Goal: Information Seeking & Learning: Learn about a topic

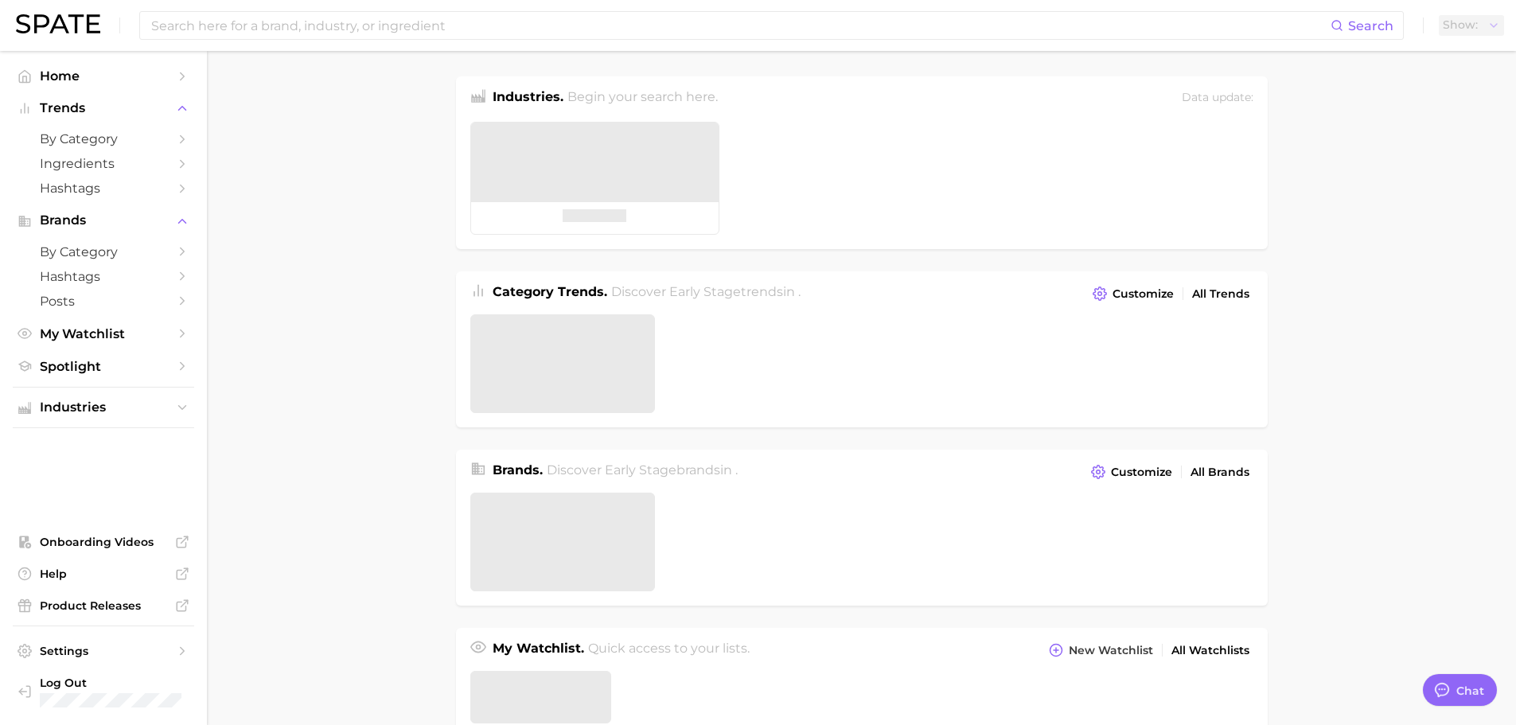
type textarea "x"
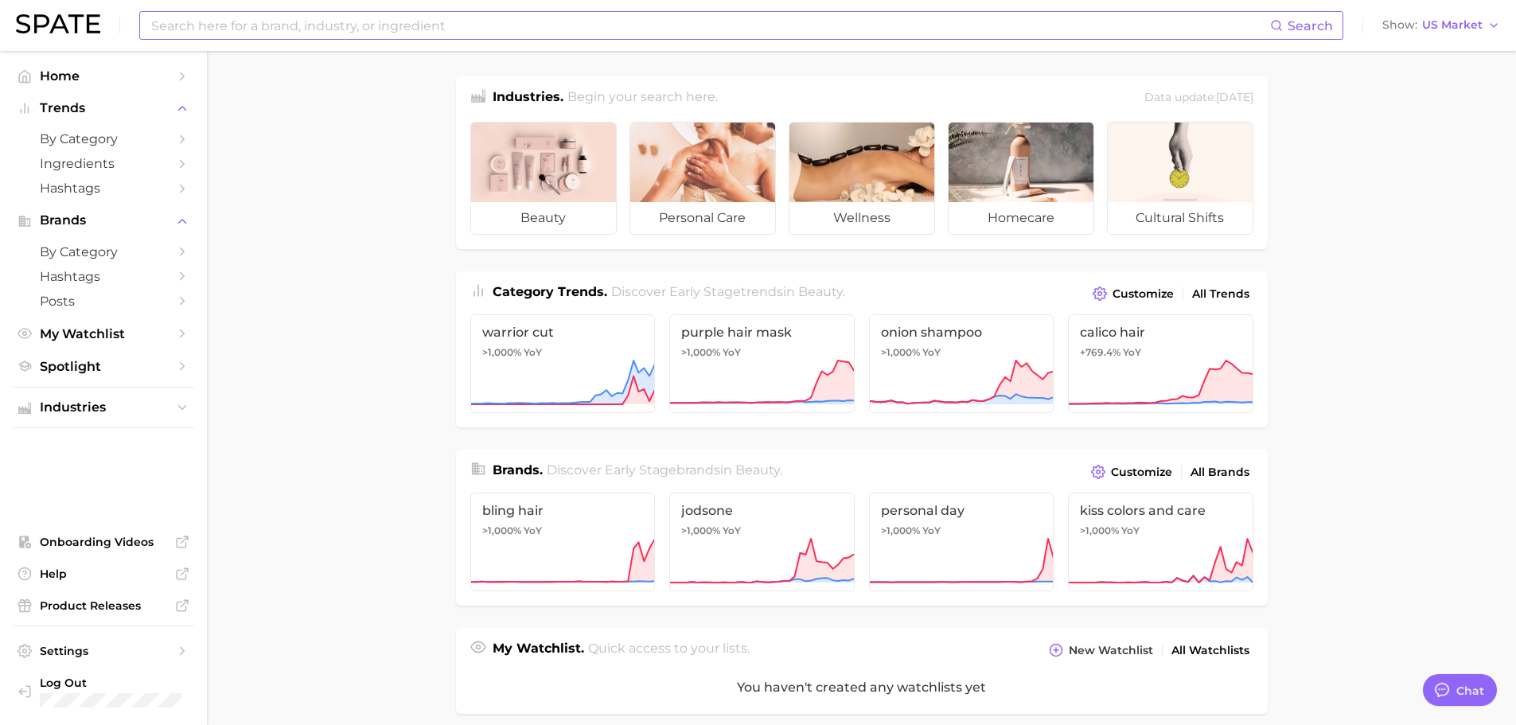
click at [255, 24] on input at bounding box center [710, 25] width 1120 height 27
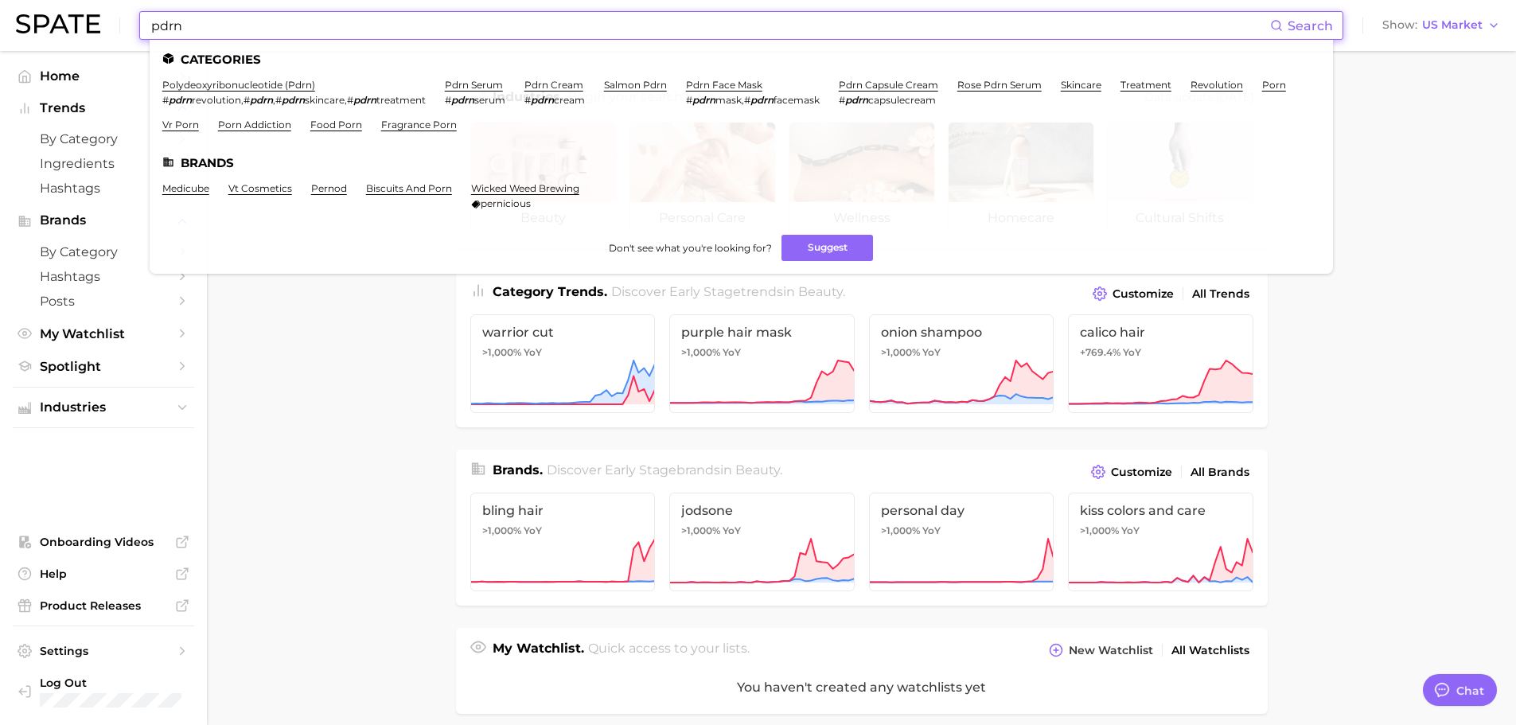
type input "pdrn"
click at [321, 359] on main "Industries. Begin your search here. Data update: [DATE] beauty personal care we…" at bounding box center [861, 660] width 1309 height 1218
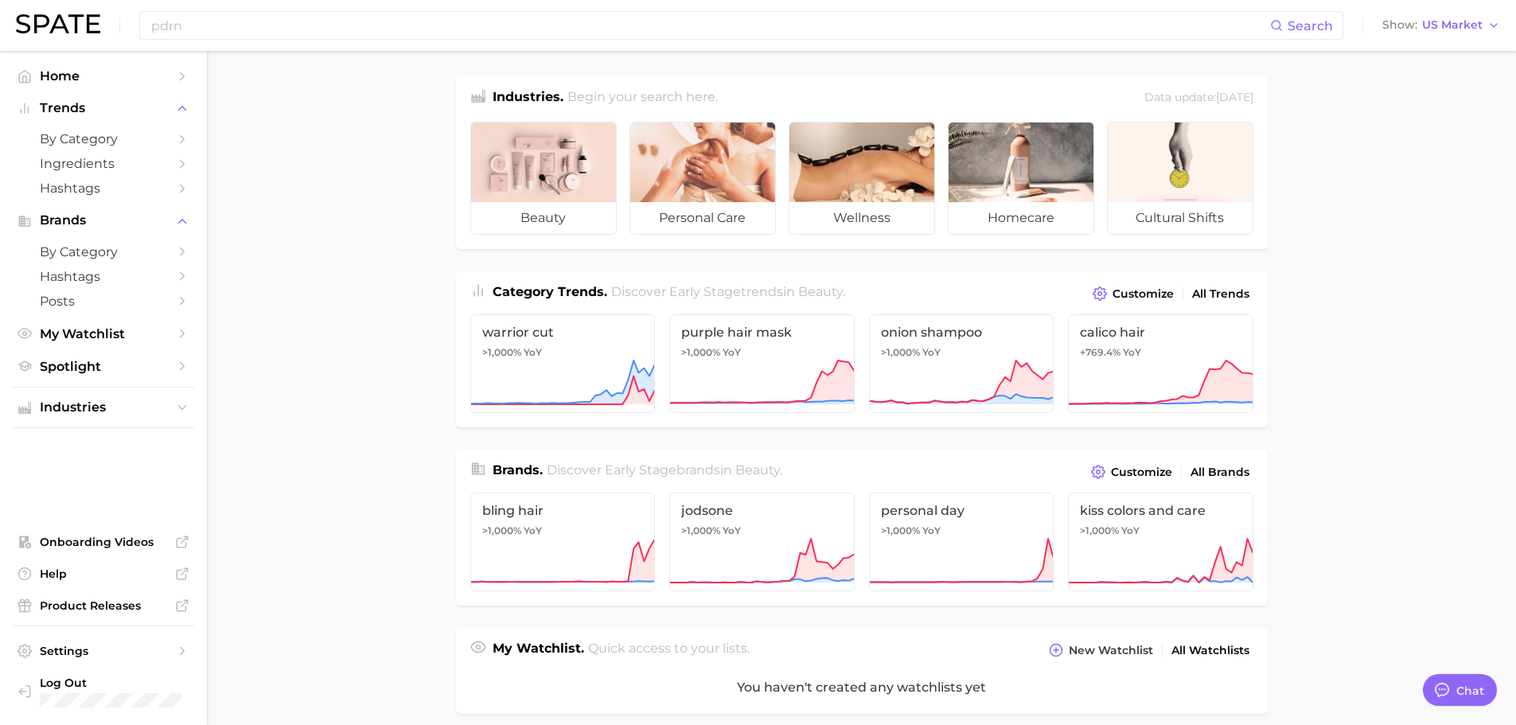
drag, startPoint x: 1372, startPoint y: 157, endPoint x: 1167, endPoint y: 168, distance: 204.8
click at [1372, 157] on main "Industries. Begin your search here. Data update: [DATE] beauty personal care we…" at bounding box center [861, 660] width 1309 height 1218
click at [228, 24] on input "pdrn" at bounding box center [710, 25] width 1120 height 27
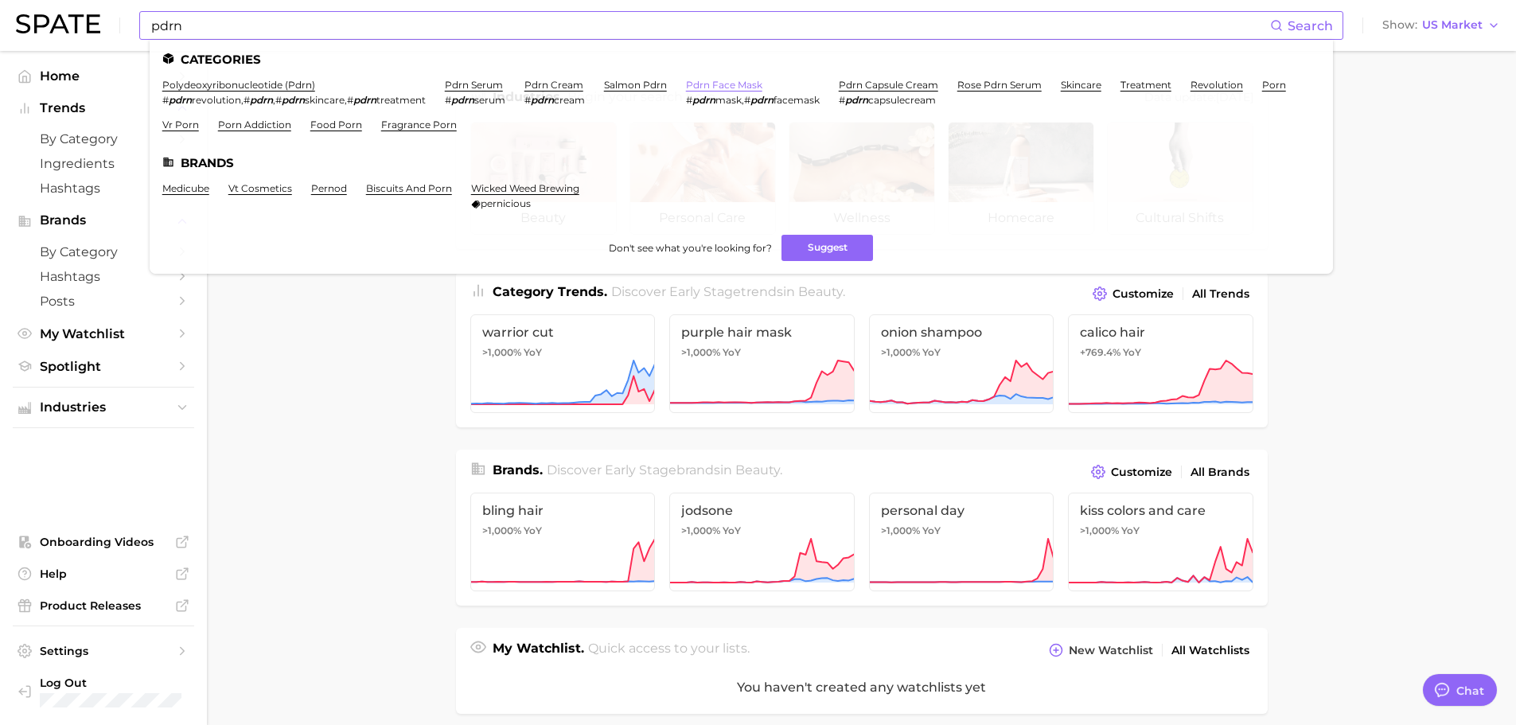
click at [729, 84] on link "pdrn face mask" at bounding box center [724, 85] width 76 height 12
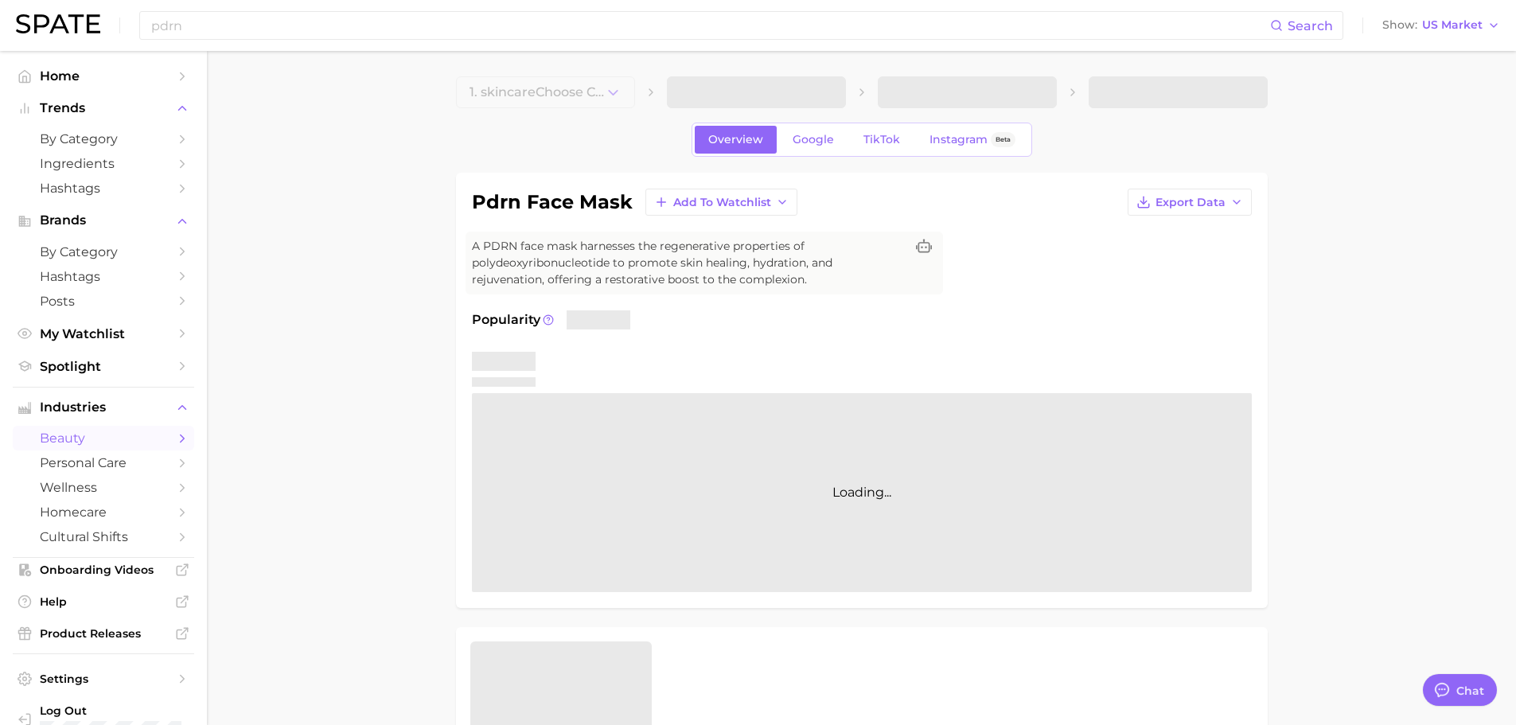
type textarea "x"
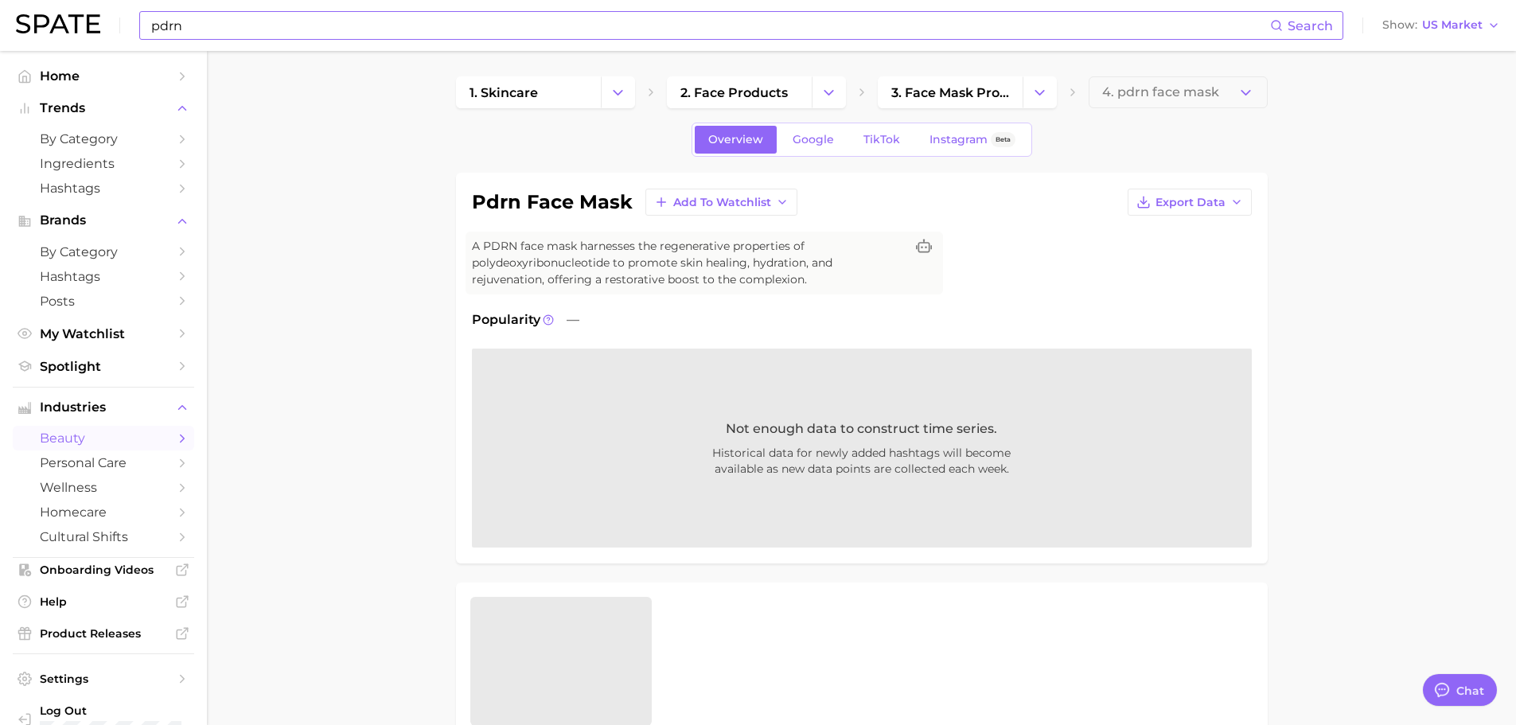
click at [219, 30] on input "pdrn" at bounding box center [710, 25] width 1120 height 27
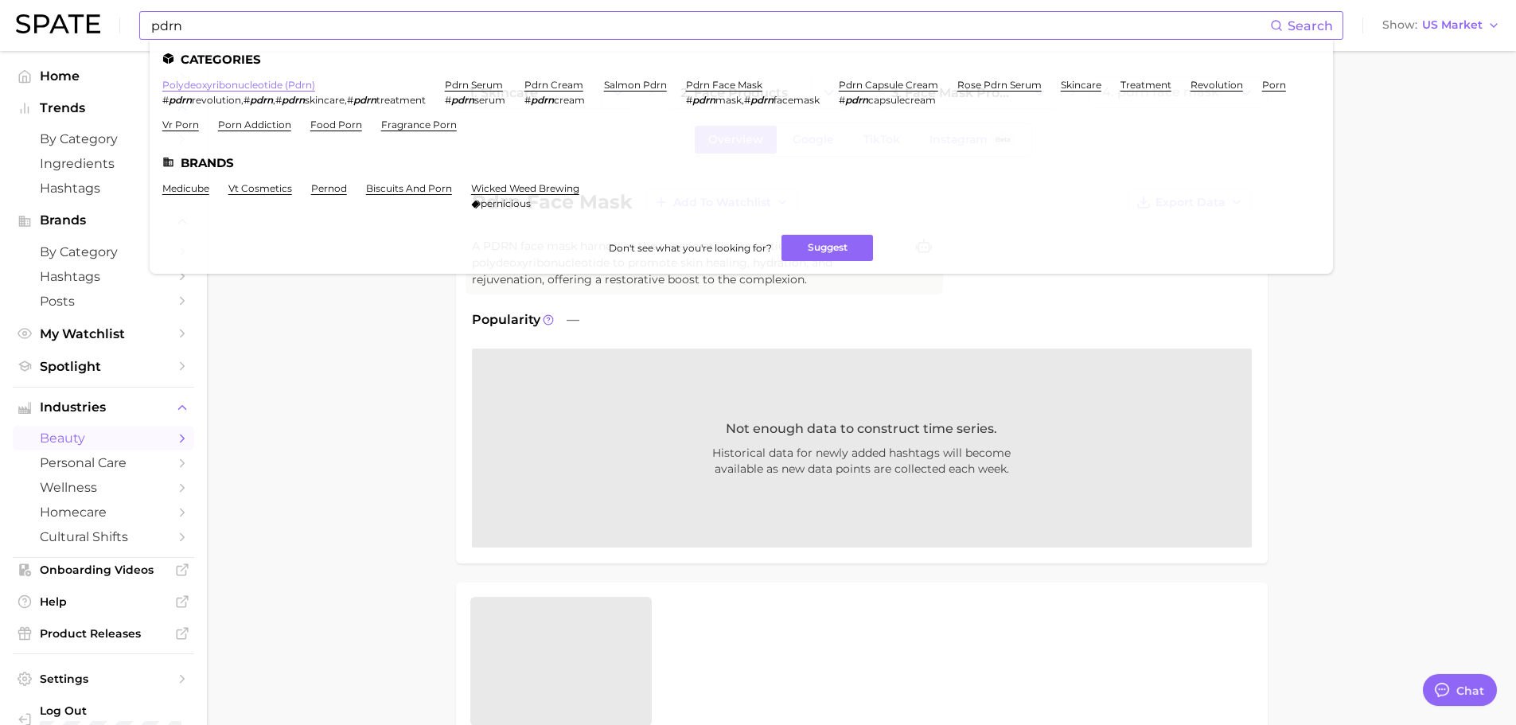
click at [255, 79] on link "polydeoxyribonucleotide (pdrn)" at bounding box center [238, 85] width 153 height 12
